Goal: Transaction & Acquisition: Purchase product/service

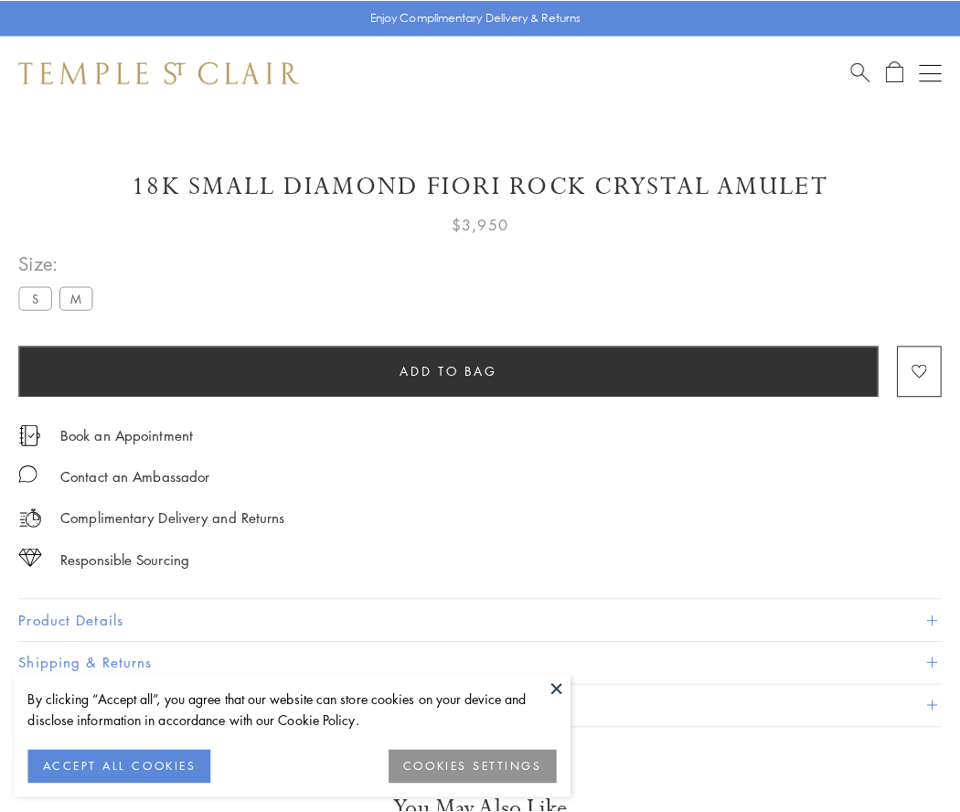
scroll to position [7, 0]
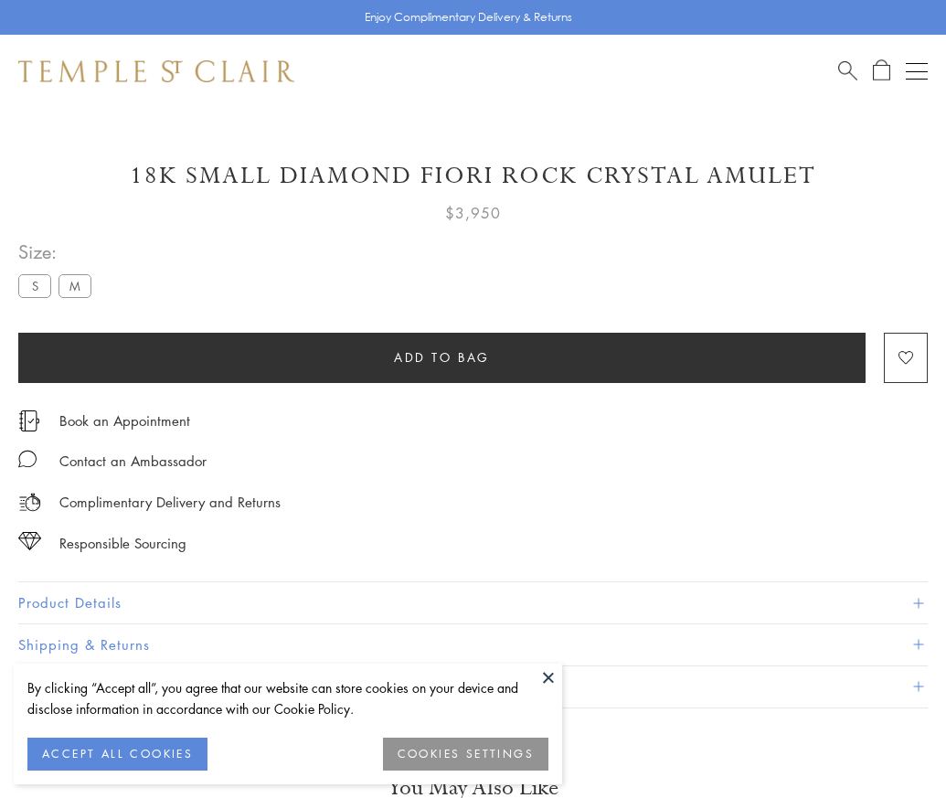
click at [442, 357] on span "Add to bag" at bounding box center [442, 357] width 96 height 20
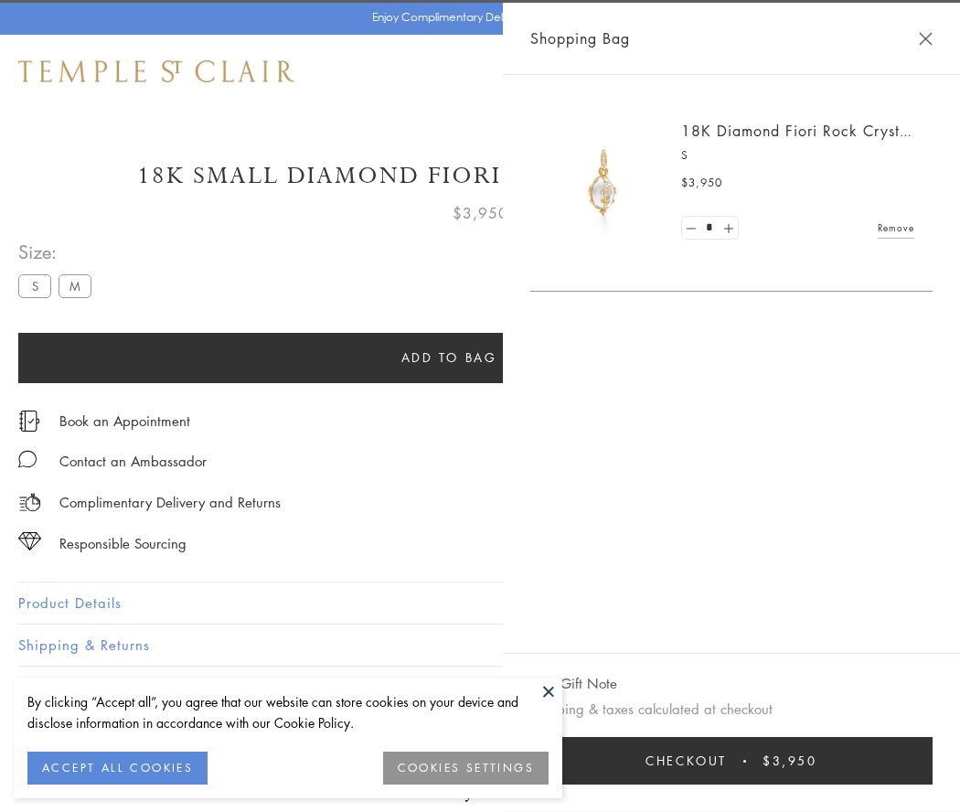
click at [915, 761] on button "Checkout $3,950" at bounding box center [731, 761] width 402 height 48
